Goal: Transaction & Acquisition: Purchase product/service

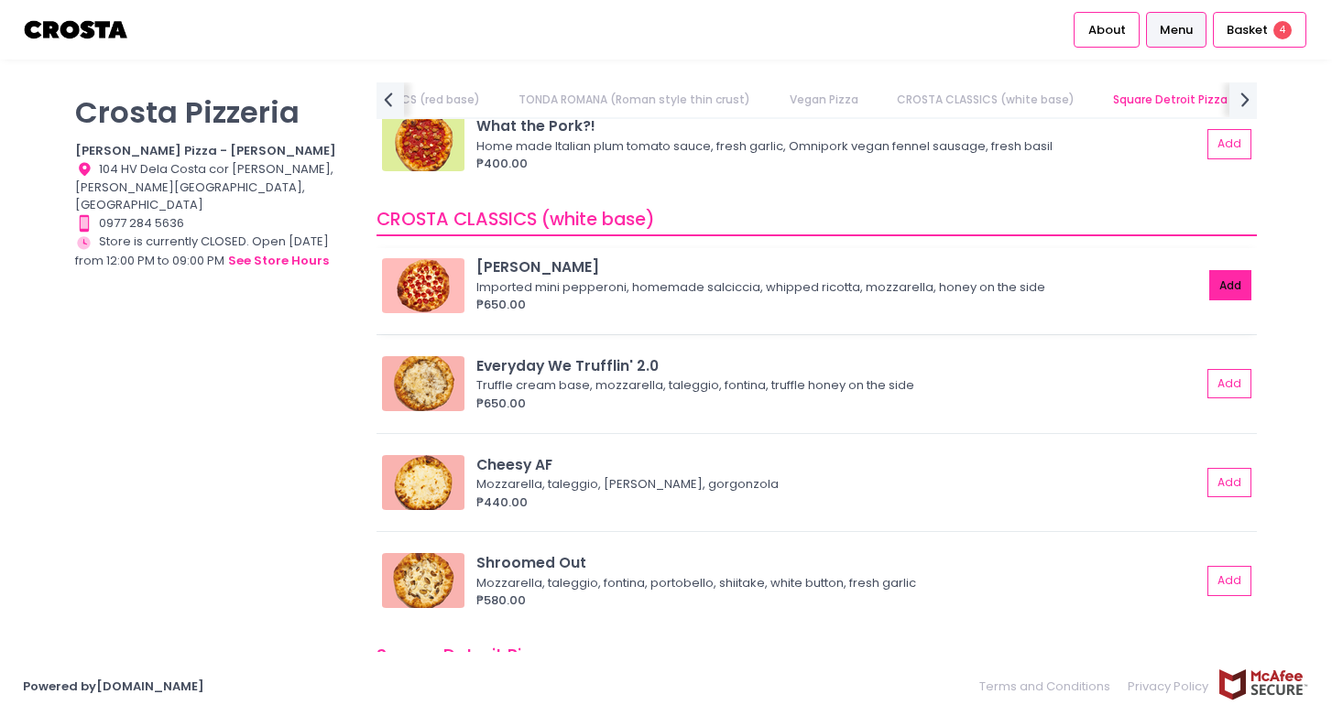
click at [1230, 287] on button "Add" at bounding box center [1230, 285] width 42 height 30
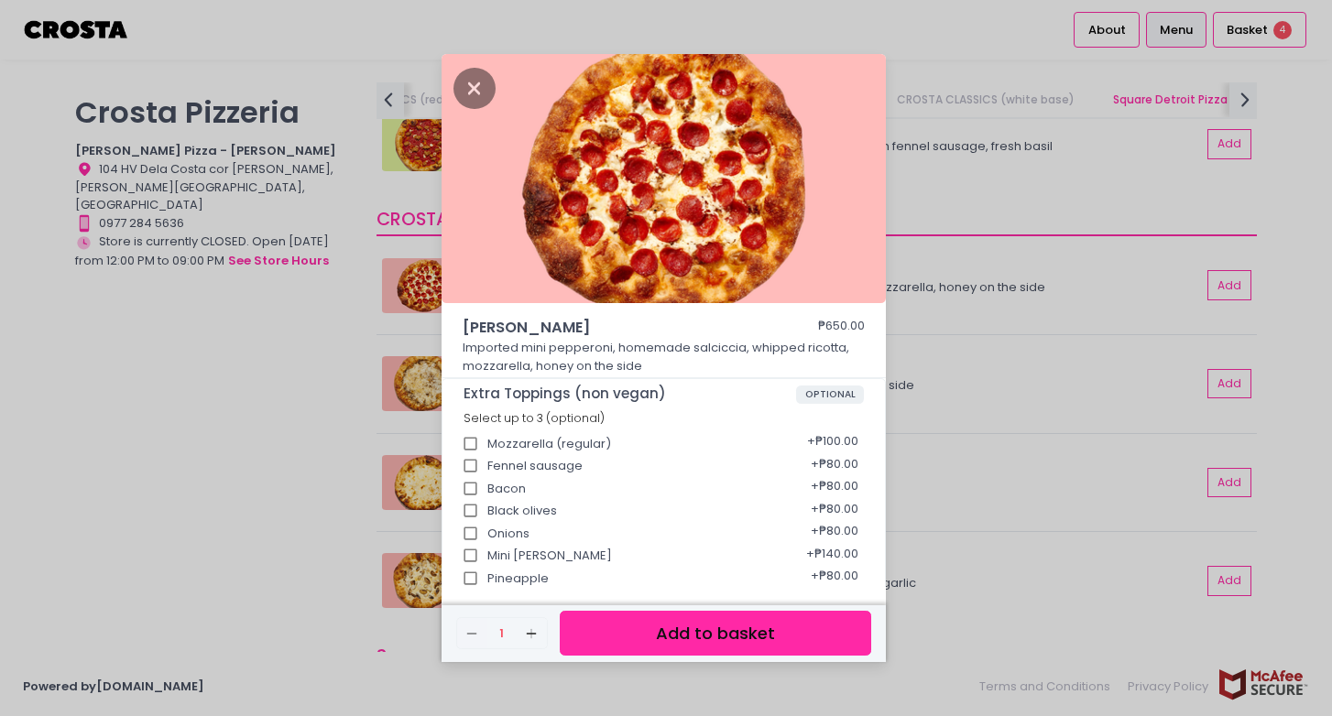
click at [648, 633] on button "Add to basket" at bounding box center [715, 633] width 311 height 45
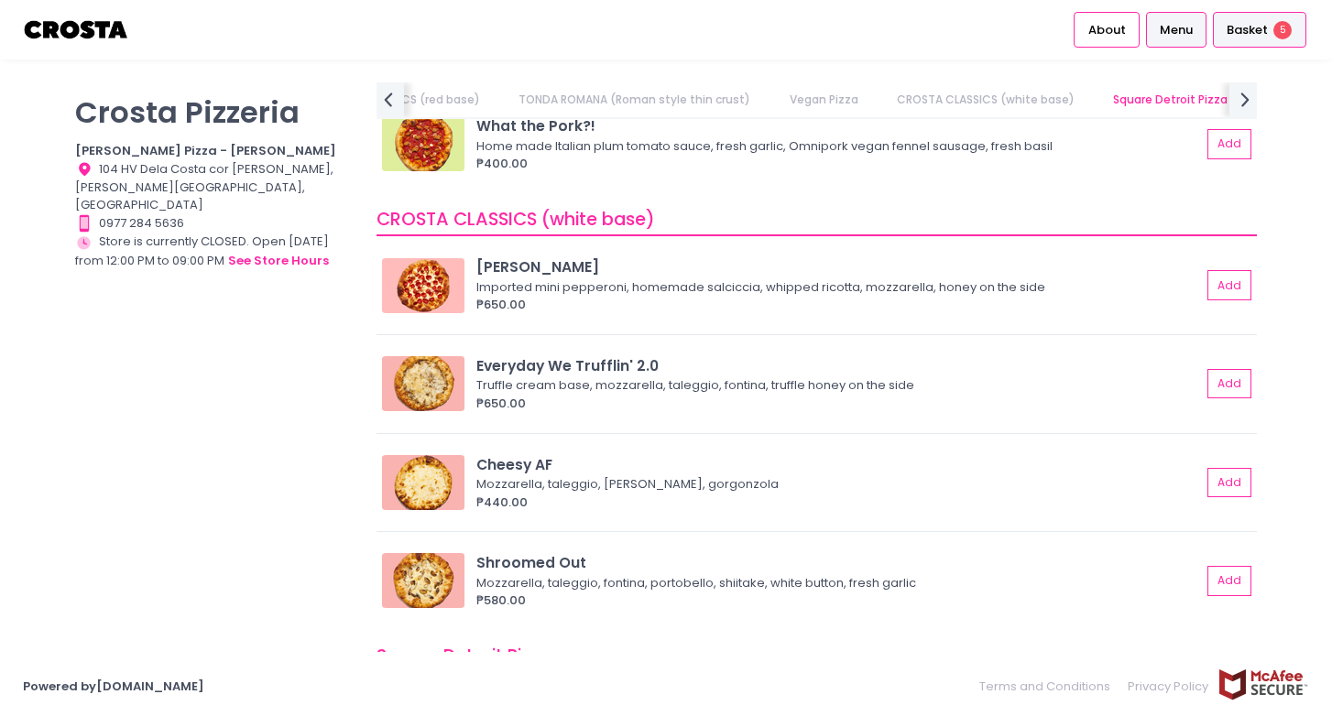
click at [1259, 27] on span "Basket" at bounding box center [1247, 30] width 41 height 18
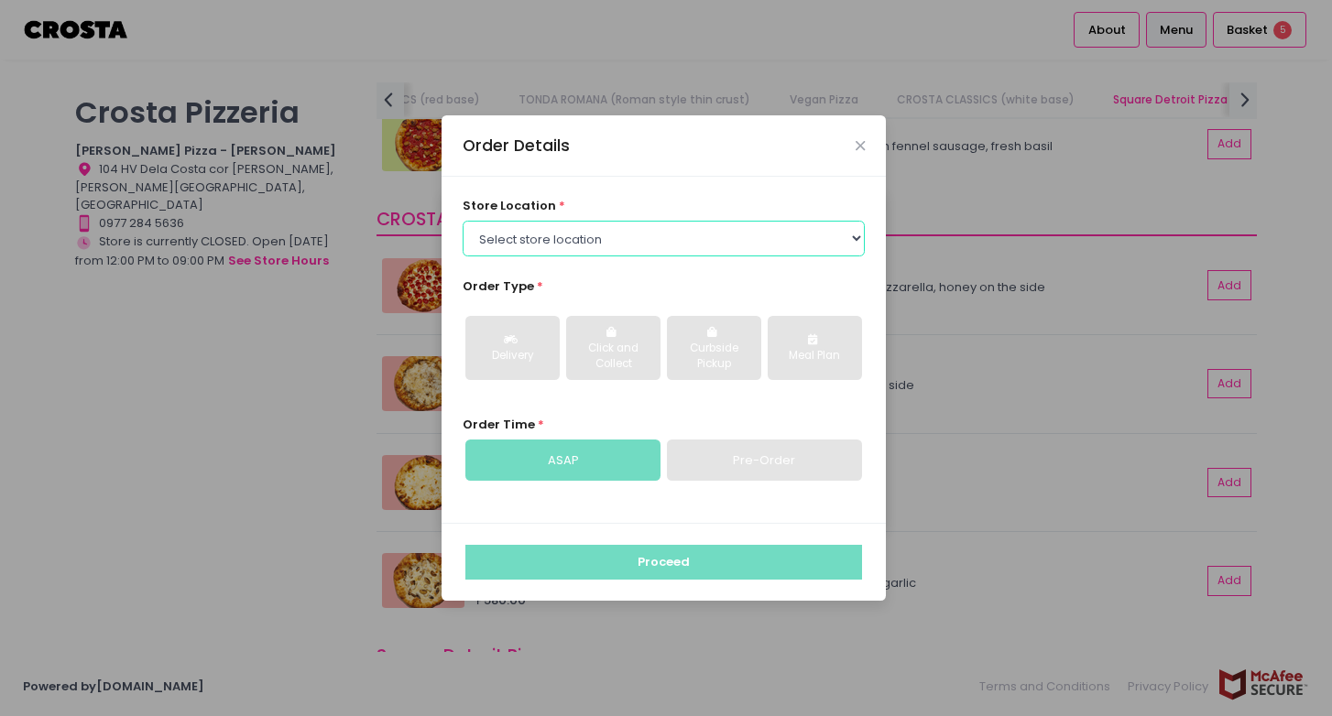
click at [699, 246] on select "Select store location [PERSON_NAME] Pizza - [PERSON_NAME] Pizza - [GEOGRAPHIC_D…" at bounding box center [664, 238] width 403 height 35
select select "5fabb2e53664a8677beaeb89"
click at [463, 221] on select "Select store location [PERSON_NAME] Pizza - [PERSON_NAME] Pizza - [GEOGRAPHIC_D…" at bounding box center [664, 238] width 403 height 35
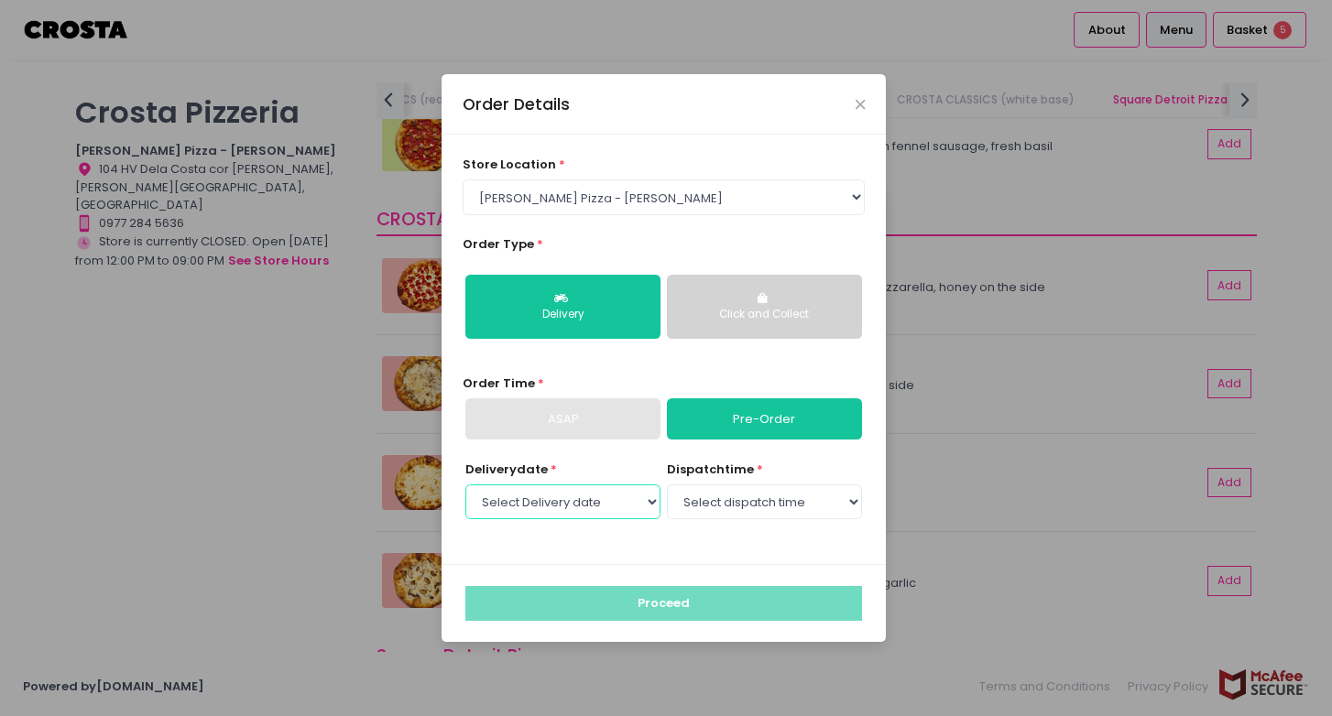
click at [568, 498] on select "Select Delivery date [DATE] [DATE] [DATE] [DATE] [DATE] [DATE]" at bounding box center [562, 502] width 195 height 35
select select "[DATE]"
click at [465, 485] on select "Select Delivery date [DATE] [DATE] [DATE] [DATE] [DATE] [DATE]" at bounding box center [562, 502] width 195 height 35
click at [738, 505] on select "Select dispatch time 12:00 PM - 12:30 PM 12:30 PM - 01:00 PM 01:00 PM - 01:30 P…" at bounding box center [764, 502] width 195 height 35
select select "12:00"
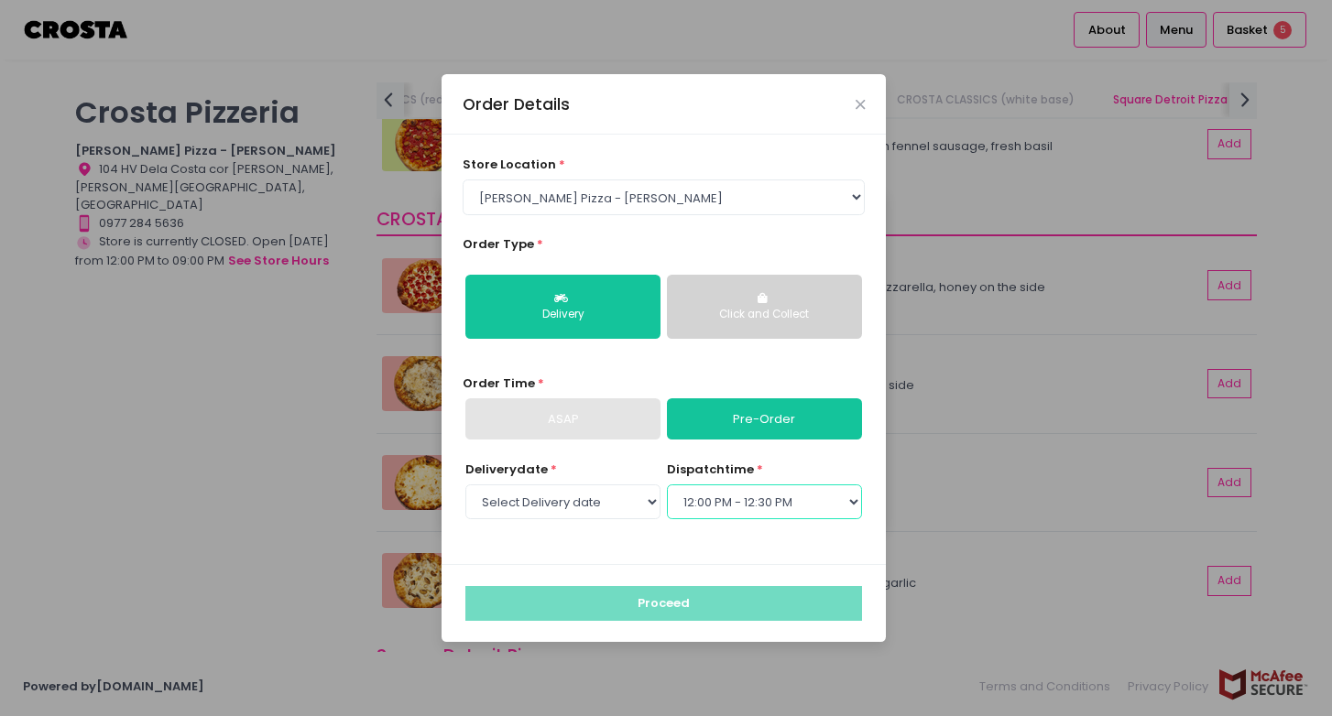
click at [667, 485] on select "Select dispatch time 12:00 PM - 12:30 PM 12:30 PM - 01:00 PM 01:00 PM - 01:30 P…" at bounding box center [764, 502] width 195 height 35
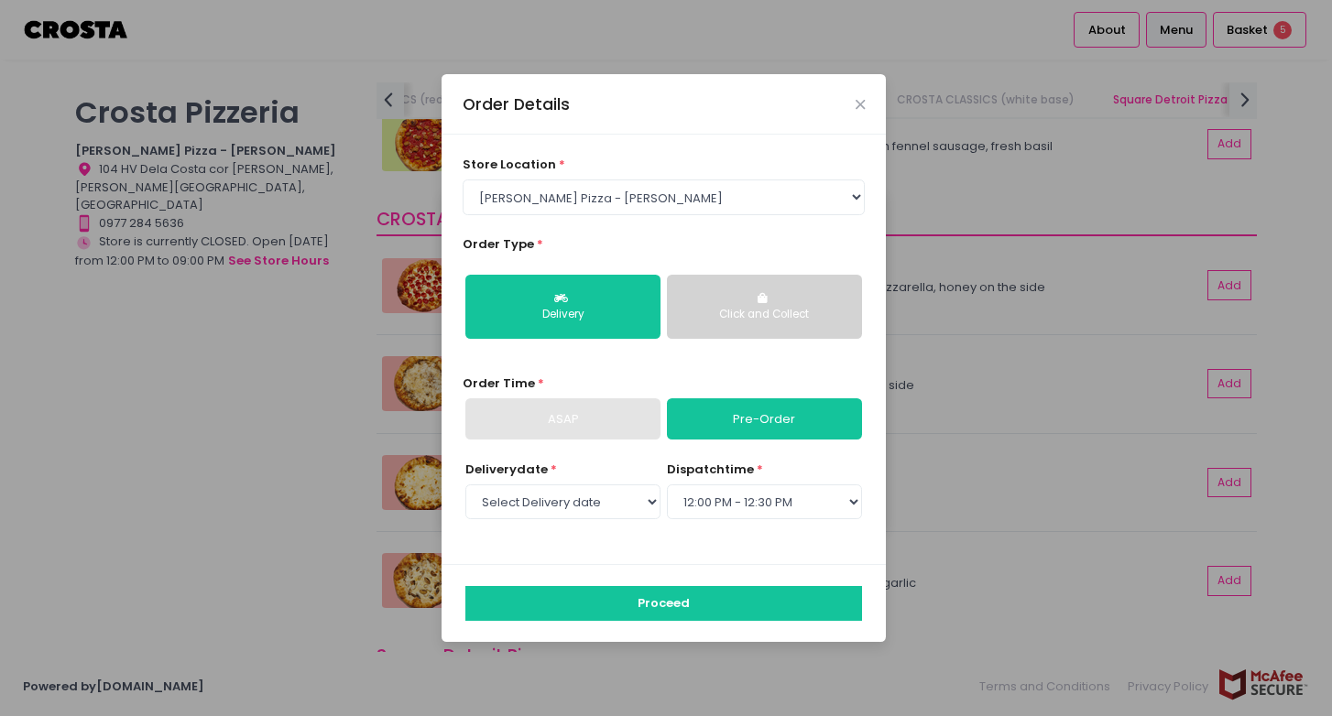
click at [716, 294] on button "Click and Collect" at bounding box center [764, 307] width 195 height 64
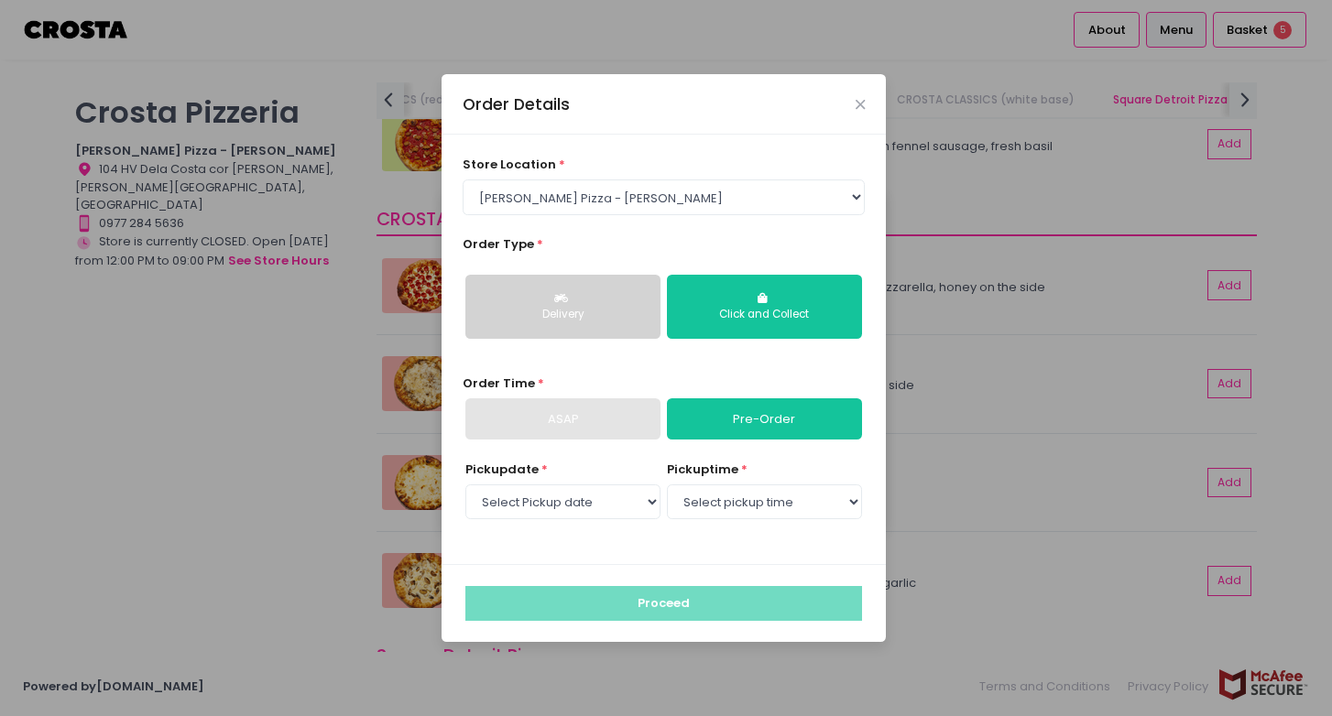
click at [623, 304] on button "Delivery" at bounding box center [562, 307] width 195 height 64
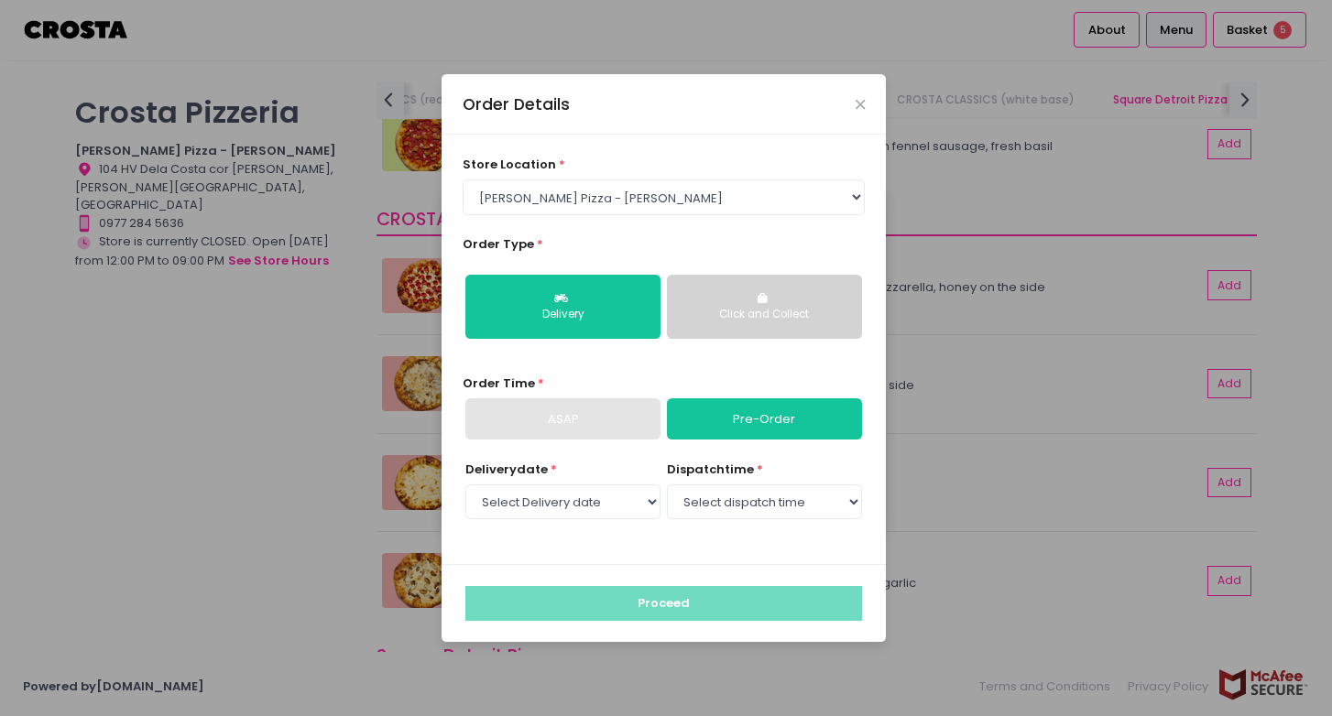
click at [608, 415] on div "ASAP" at bounding box center [562, 420] width 195 height 42
click at [754, 415] on link "Pre-Order" at bounding box center [764, 420] width 195 height 42
click at [706, 499] on select "Select dispatch time 12:00 PM - 12:30 PM 12:30 PM - 01:00 PM 01:00 PM - 01:30 P…" at bounding box center [764, 502] width 195 height 35
select select "12:00"
click at [667, 485] on select "Select dispatch time 12:00 PM - 12:30 PM 12:30 PM - 01:00 PM 01:00 PM - 01:30 P…" at bounding box center [764, 502] width 195 height 35
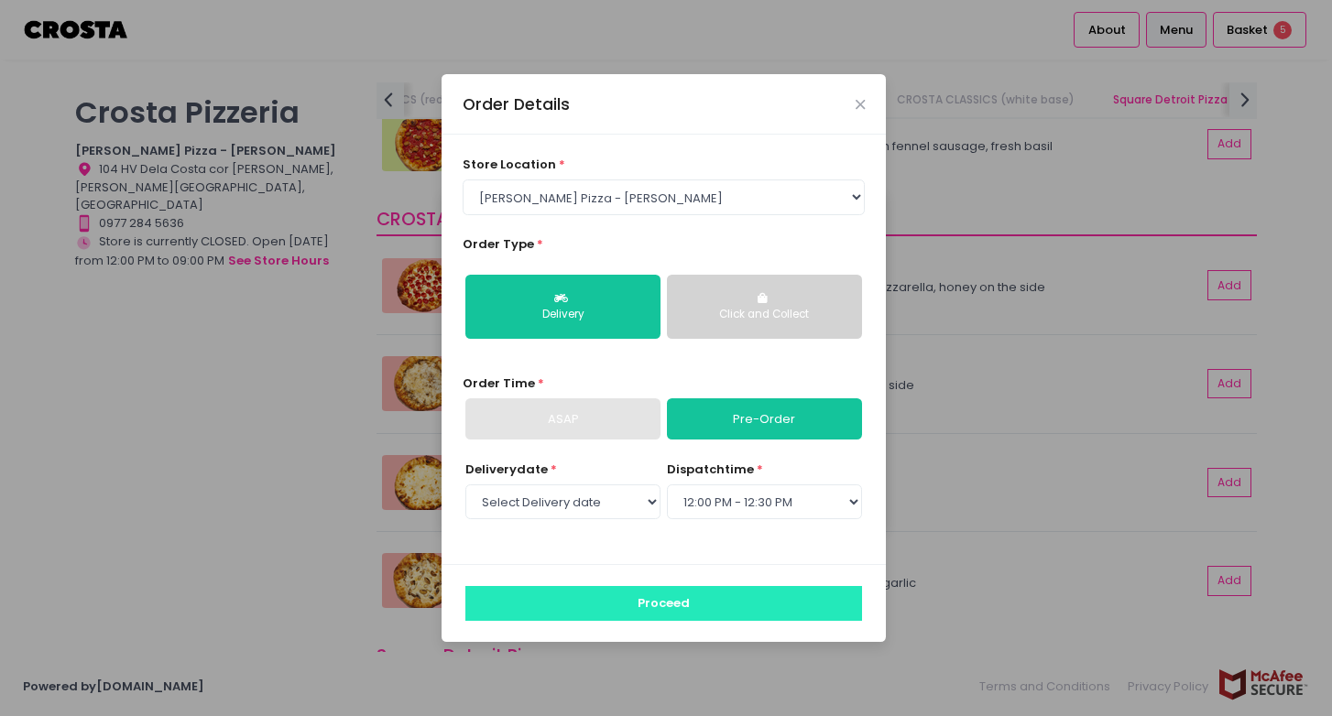
click at [669, 611] on button "Proceed" at bounding box center [663, 603] width 397 height 35
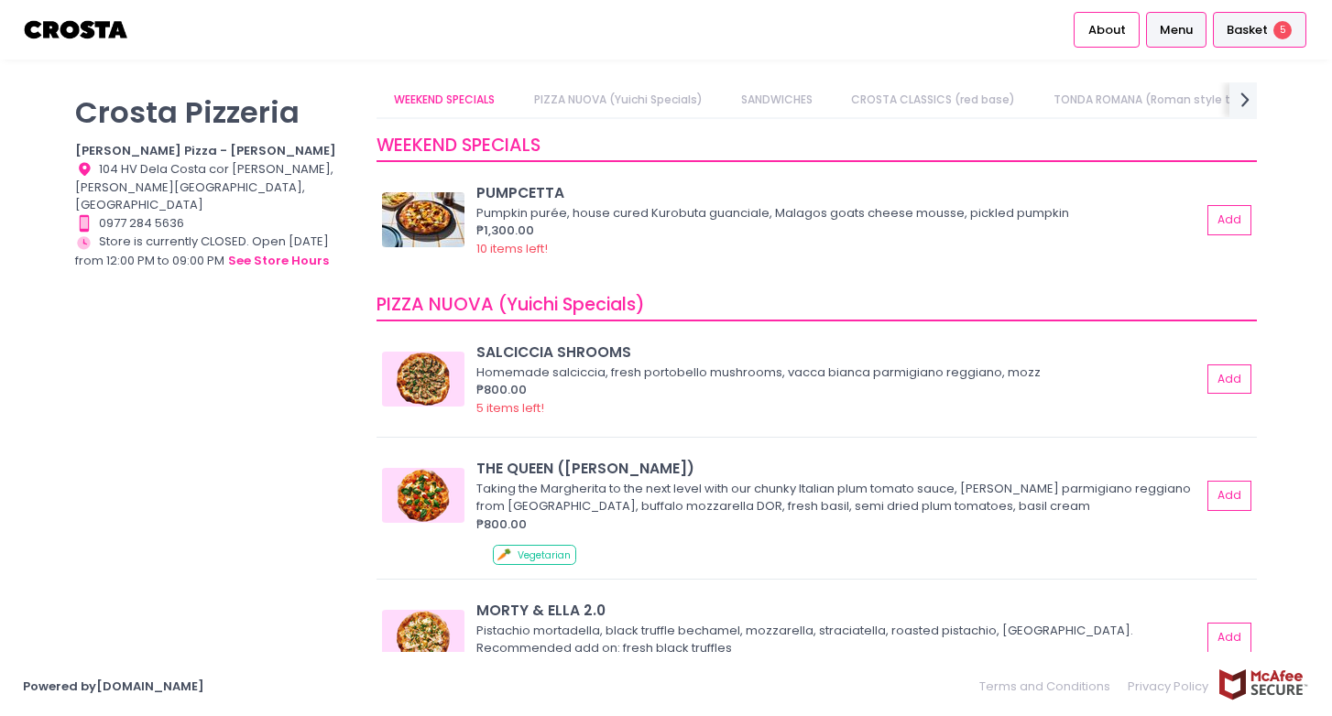
click at [1236, 35] on span "Basket" at bounding box center [1247, 30] width 41 height 18
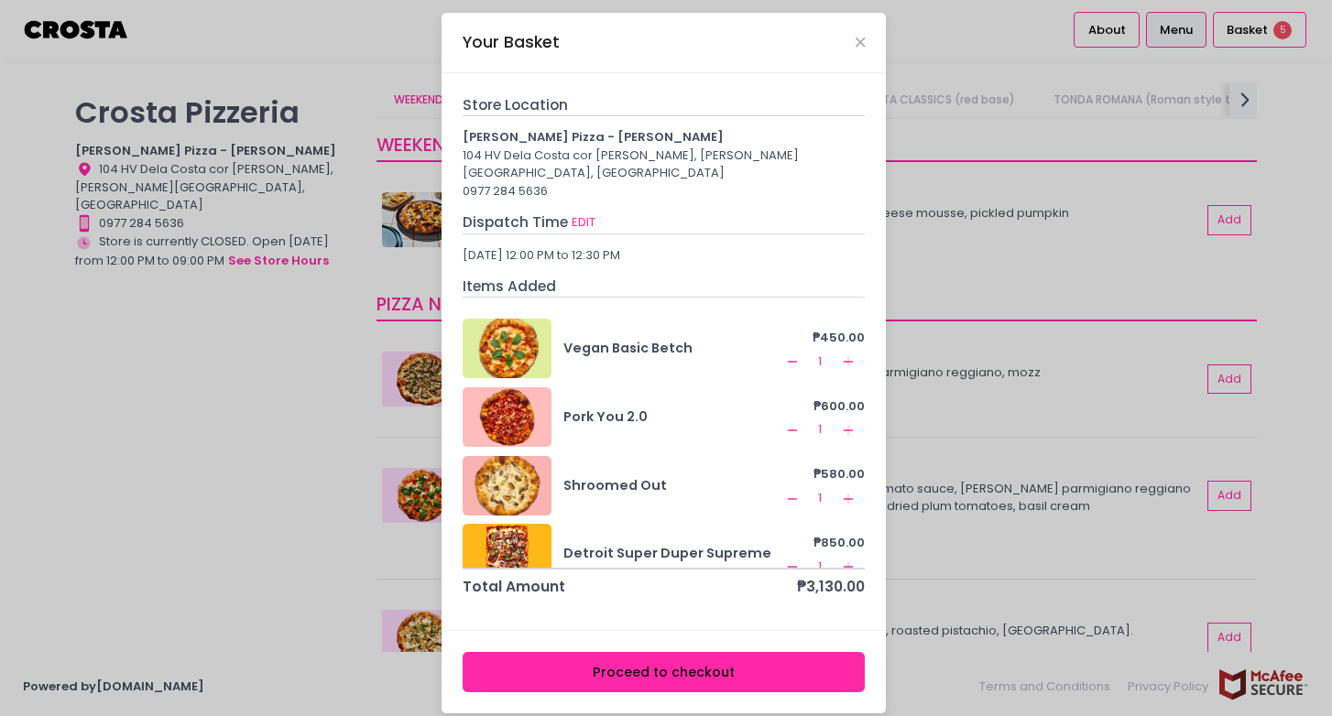
click at [1095, 28] on div "Your Basket Store Location [PERSON_NAME] Pizza - [PERSON_NAME] 104 HV Dela Cost…" at bounding box center [666, 358] width 1332 height 716
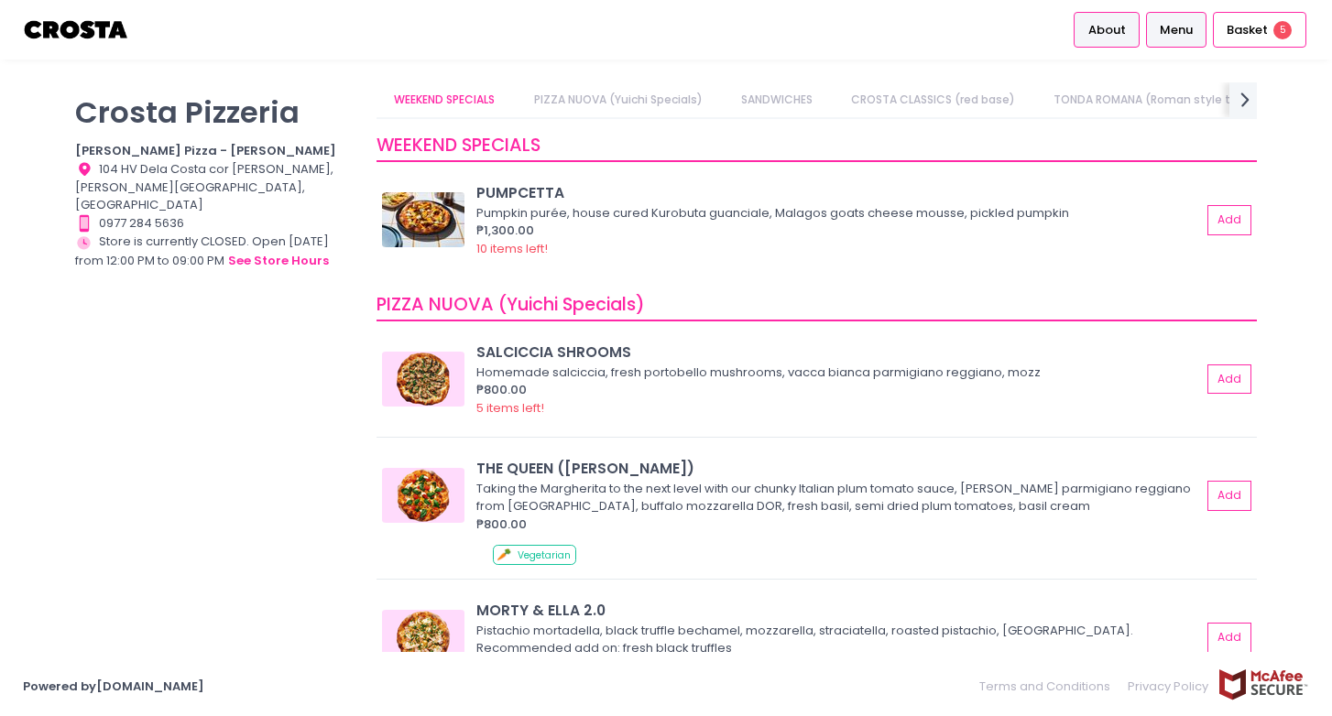
click at [1101, 30] on span "About" at bounding box center [1107, 30] width 38 height 18
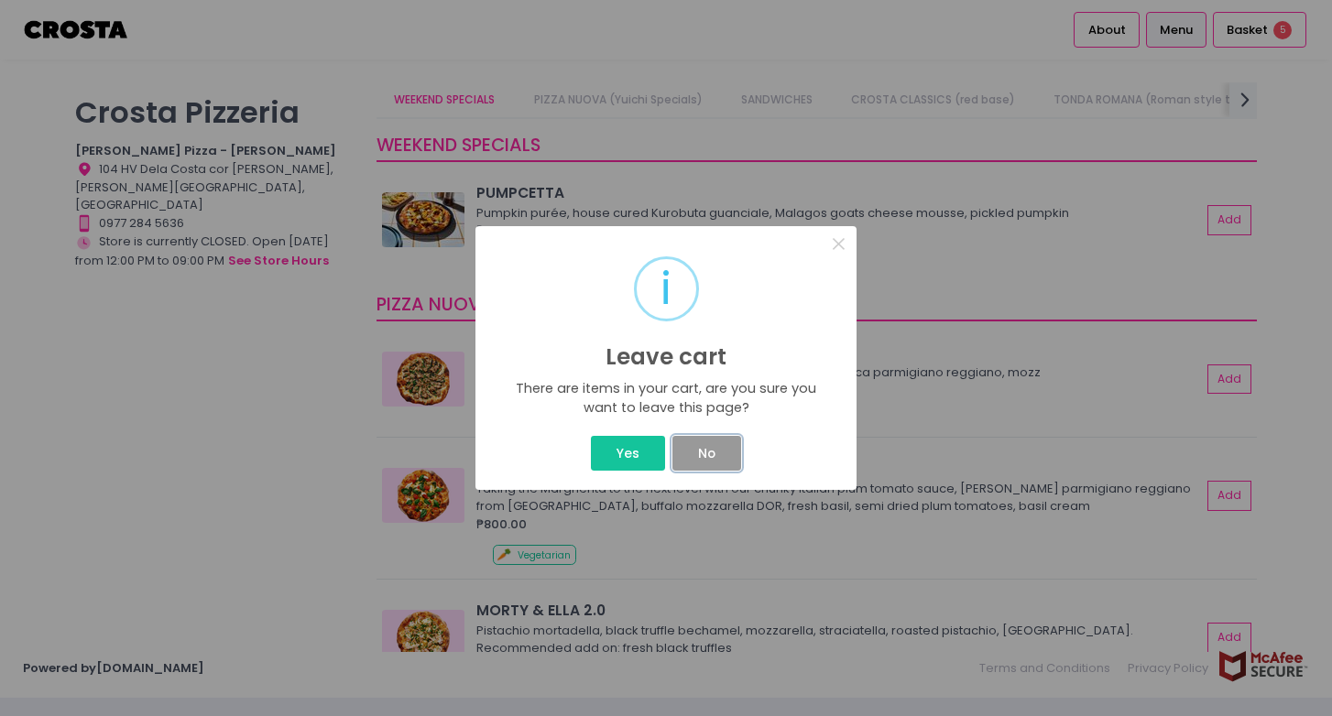
click at [708, 452] on button "No" at bounding box center [706, 453] width 68 height 35
